Goal: Information Seeking & Learning: Learn about a topic

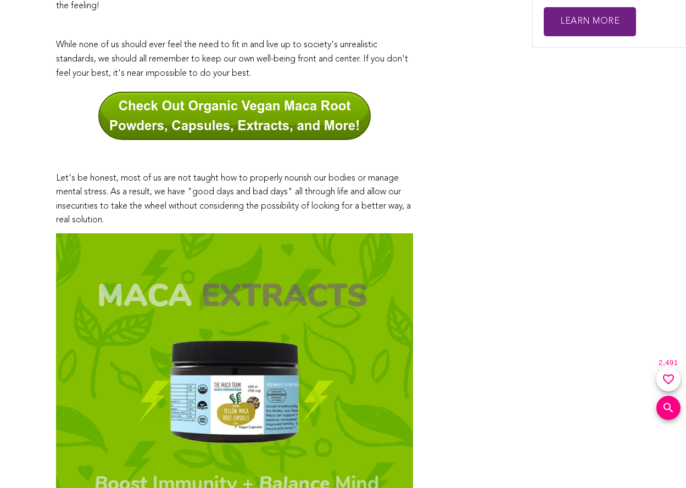
scroll to position [140, 0]
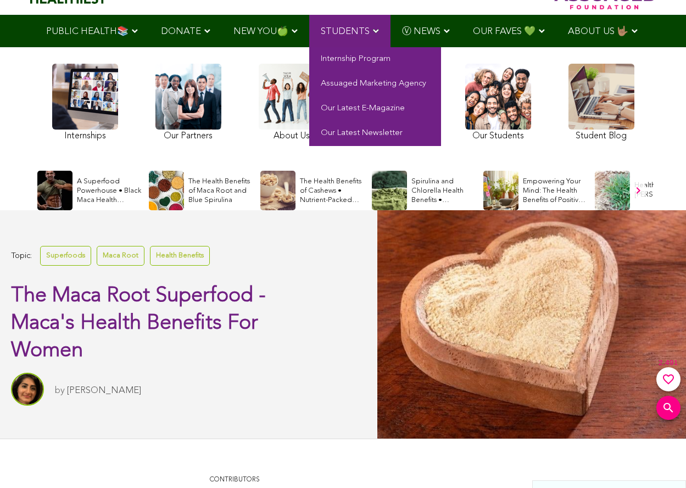
click at [348, 30] on span "STUDENTS" at bounding box center [345, 31] width 49 height 9
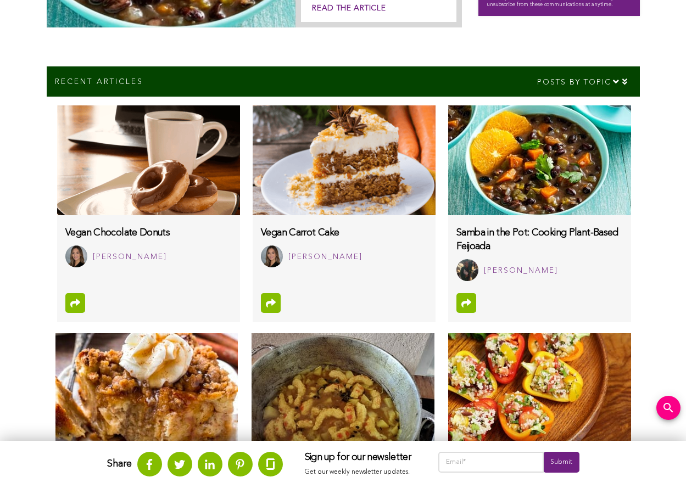
scroll to position [635, 0]
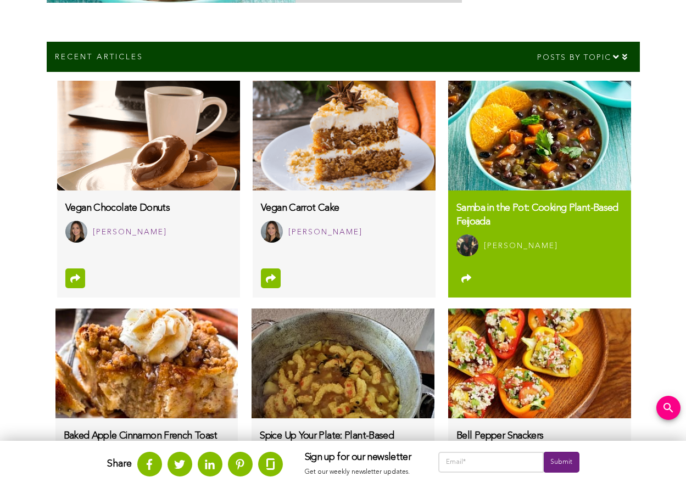
click at [539, 226] on h3 "Samba in the Pot: Cooking Plant-Based Feijoada" at bounding box center [539, 214] width 166 height 27
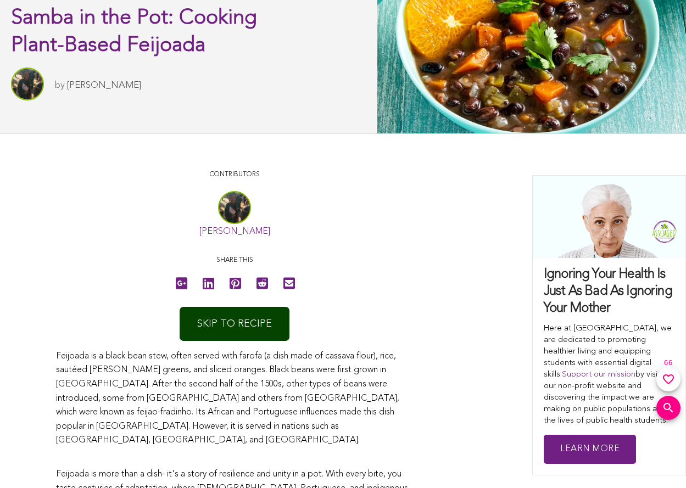
scroll to position [459, 0]
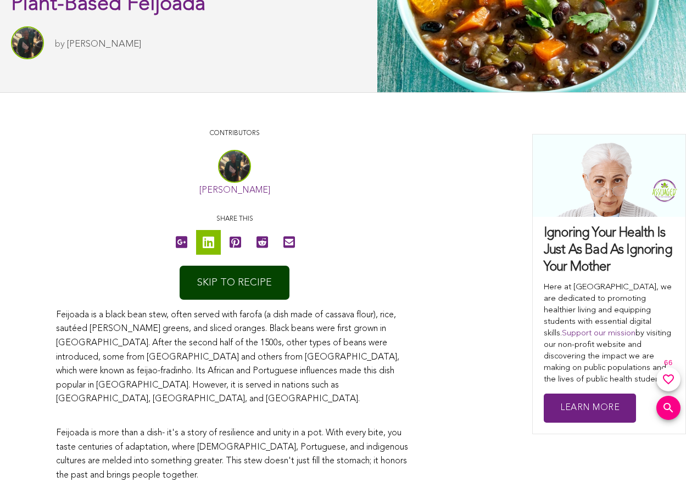
click at [208, 242] on icon at bounding box center [209, 242] width 12 height 25
